Goal: Information Seeking & Learning: Stay updated

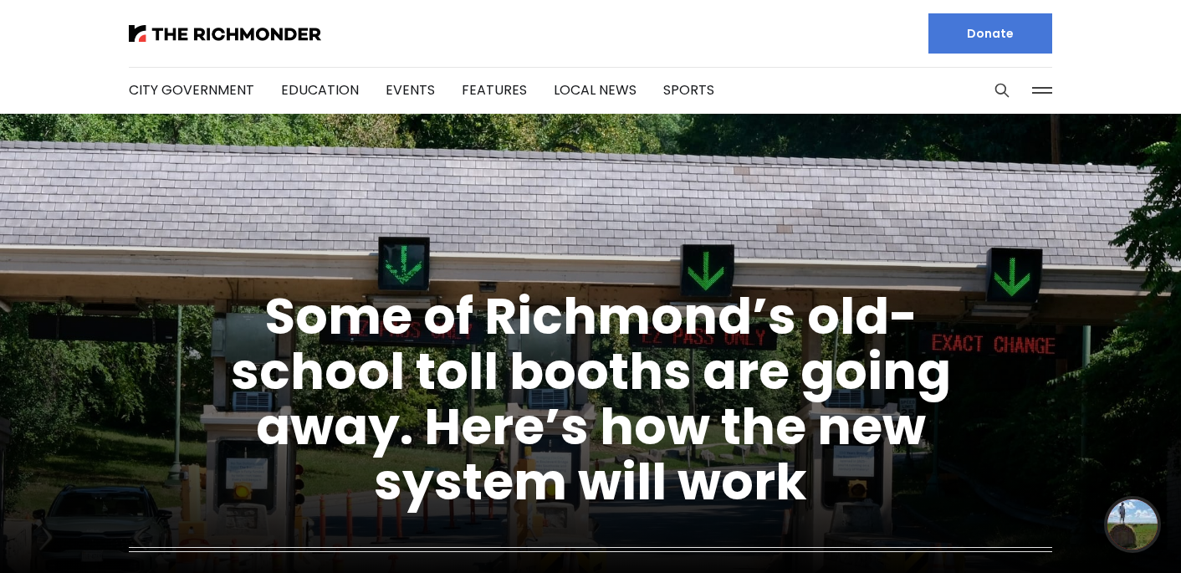
click at [1046, 102] on button at bounding box center [1042, 90] width 25 height 25
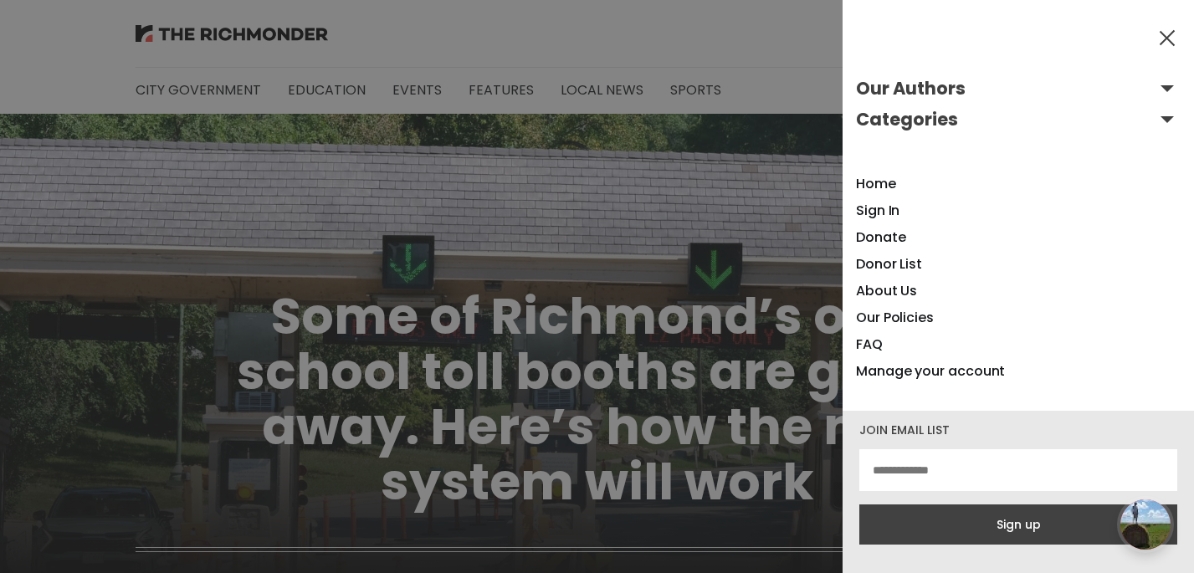
click at [1148, 122] on button "Categories" at bounding box center [1018, 119] width 325 height 27
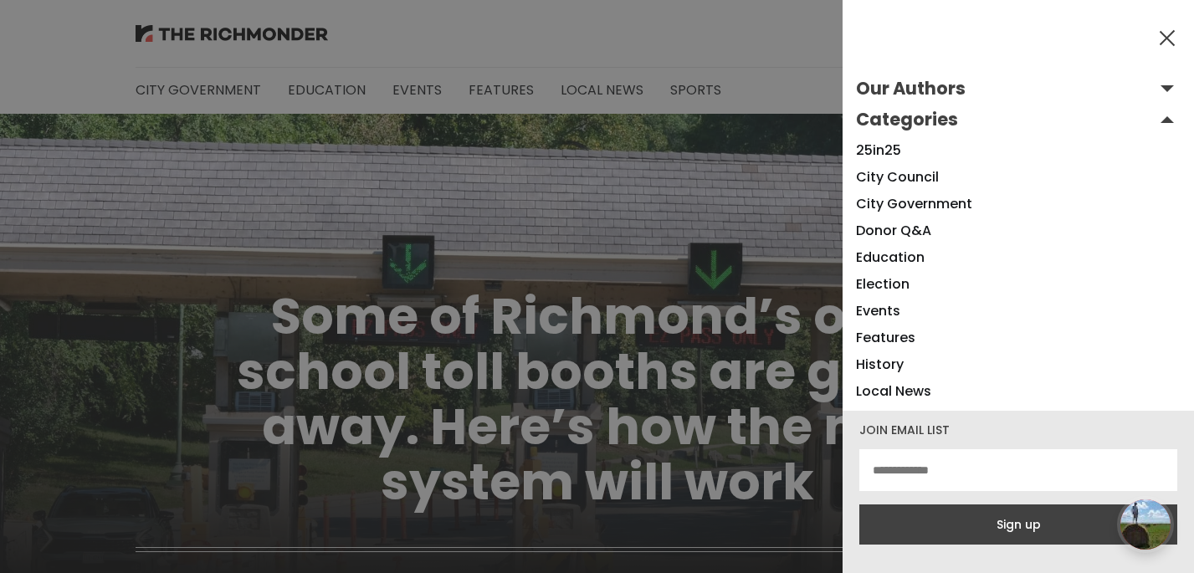
scroll to position [79, 0]
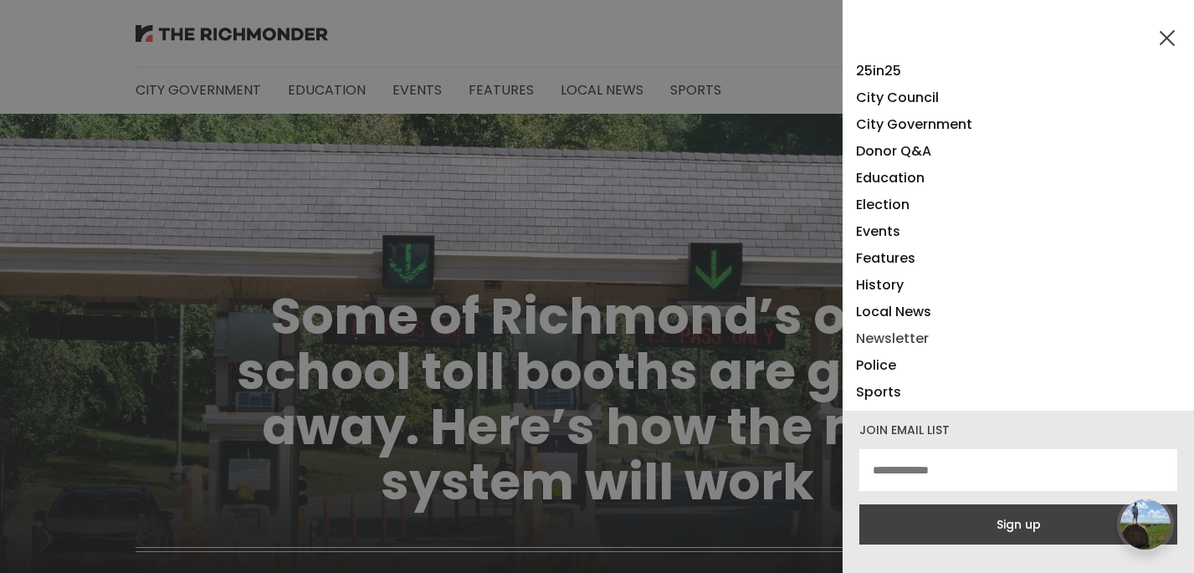
click at [907, 335] on link "Newsletter" at bounding box center [892, 338] width 73 height 19
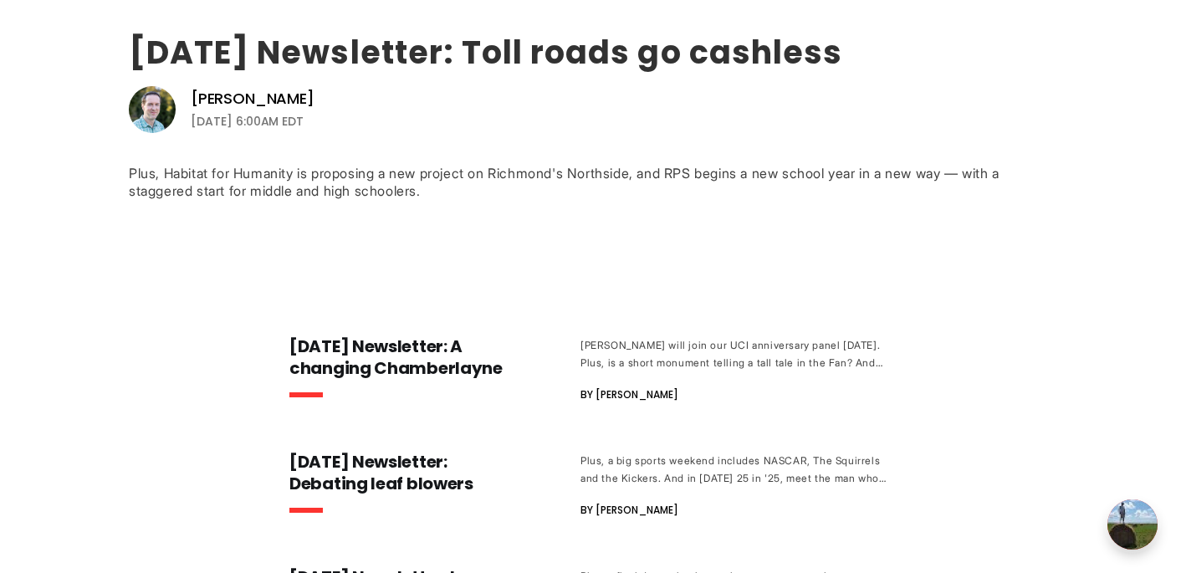
scroll to position [242, 0]
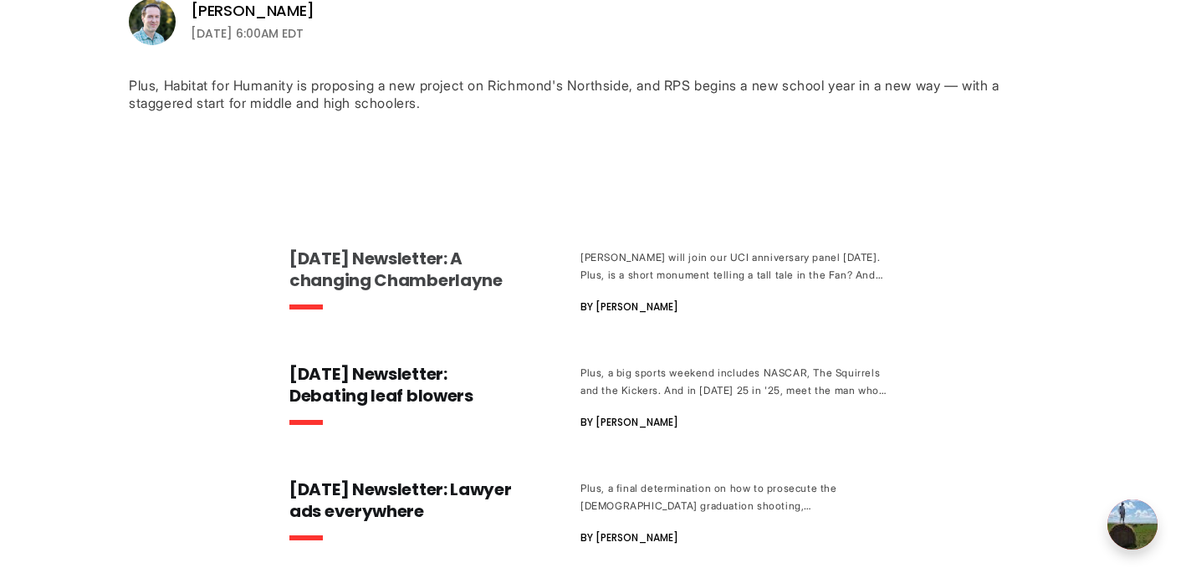
click at [428, 267] on h3 "[DATE] Newsletter: A changing Chamberlayne" at bounding box center [401, 270] width 224 height 44
